Goal: Information Seeking & Learning: Find specific fact

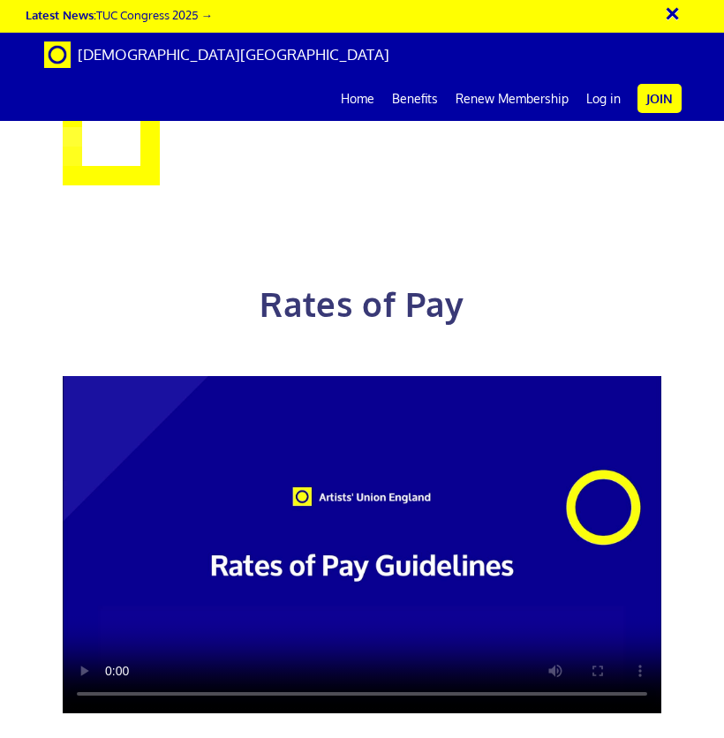
scroll to position [877, 0]
